Goal: Task Accomplishment & Management: Manage account settings

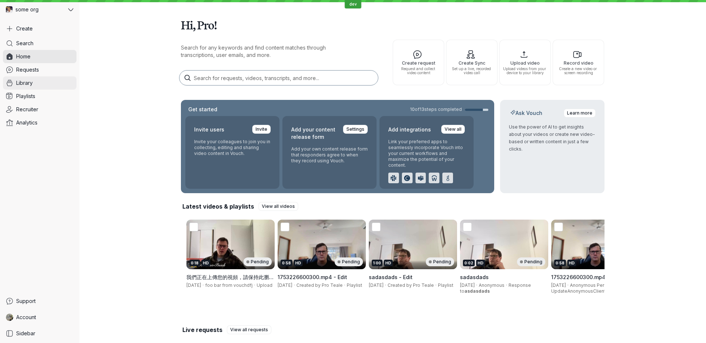
click at [36, 83] on link "Library" at bounding box center [40, 82] width 74 height 13
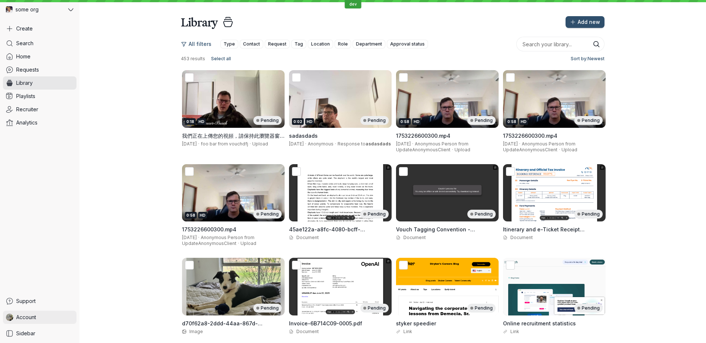
click at [32, 302] on span "Account" at bounding box center [26, 317] width 20 height 7
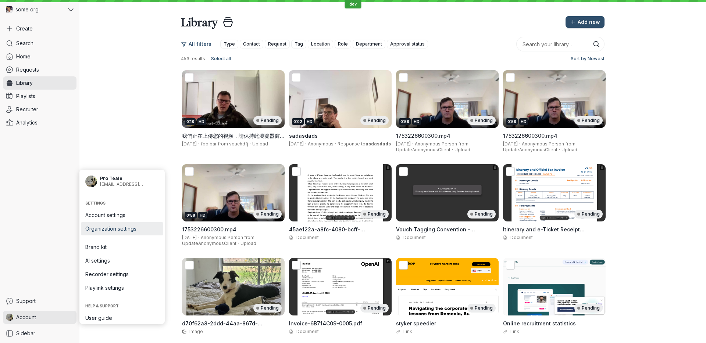
click at [131, 233] on link "Organization settings" at bounding box center [122, 228] width 82 height 13
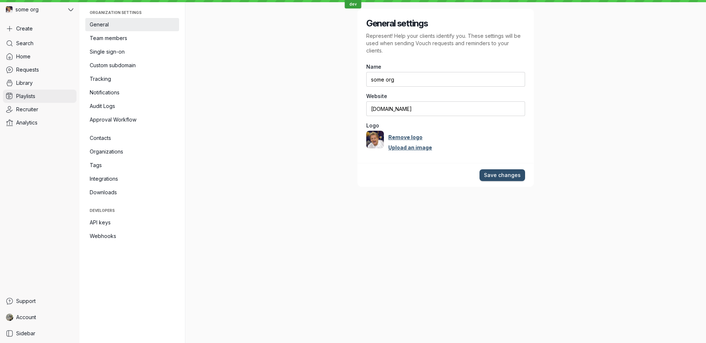
click at [32, 98] on span "Playlists" at bounding box center [25, 96] width 19 height 7
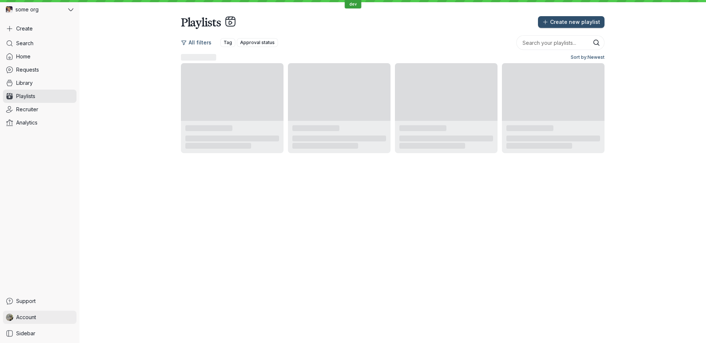
click at [40, 302] on link "Account" at bounding box center [40, 317] width 74 height 13
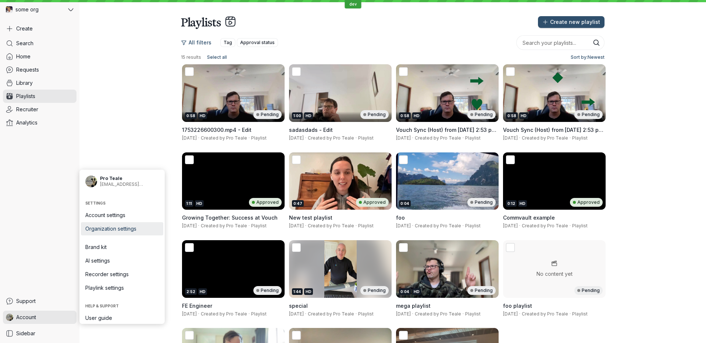
click at [130, 231] on span "Organization settings" at bounding box center [122, 228] width 74 height 7
